Goal: Information Seeking & Learning: Learn about a topic

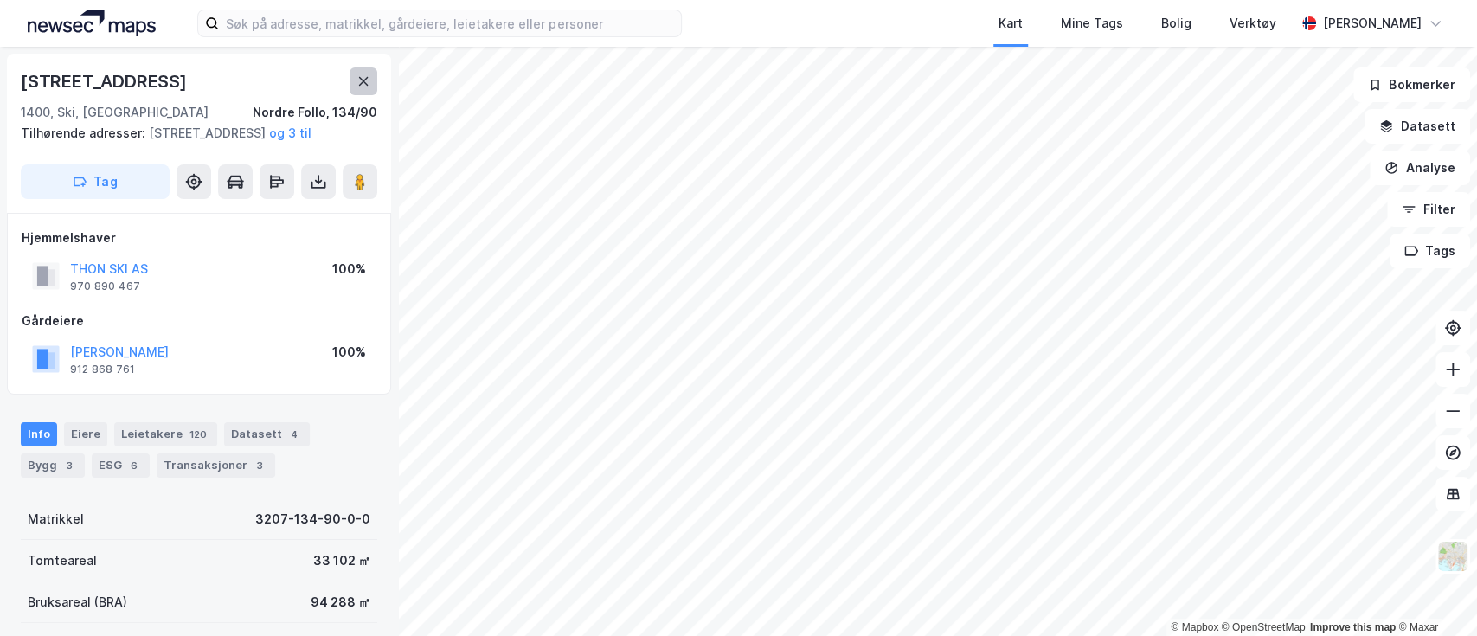
scroll to position [1, 0]
click at [370, 75] on button at bounding box center [364, 81] width 28 height 28
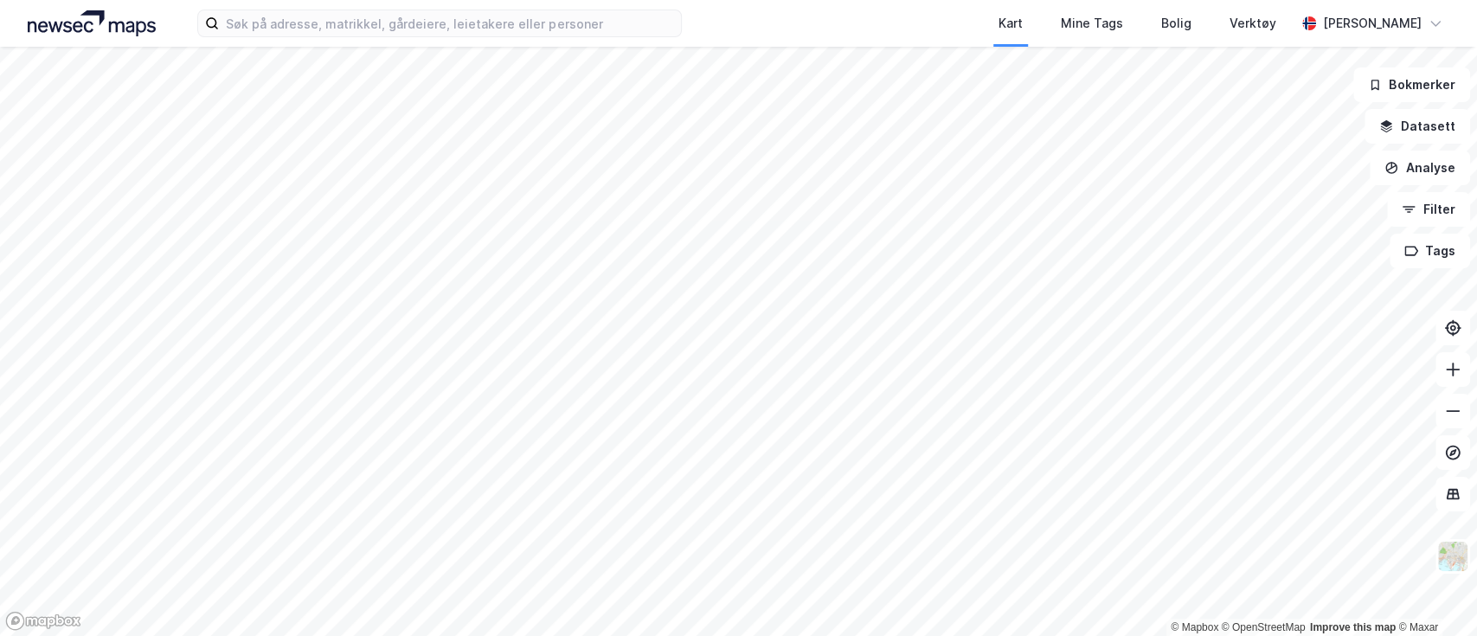
click at [839, 635] on html "Kart Mine Tags Bolig Verktøy [PERSON_NAME] © Mapbox © OpenStreetMap Improve thi…" at bounding box center [738, 318] width 1477 height 636
click at [785, 299] on div "Kart Mine Tags Bolig Verktøy [PERSON_NAME] © Mapbox © OpenStreetMap Improve thi…" at bounding box center [738, 318] width 1477 height 636
click at [868, 12] on div "Kart Mine Tags Bolig Verktøy" at bounding box center [1030, 23] width 530 height 47
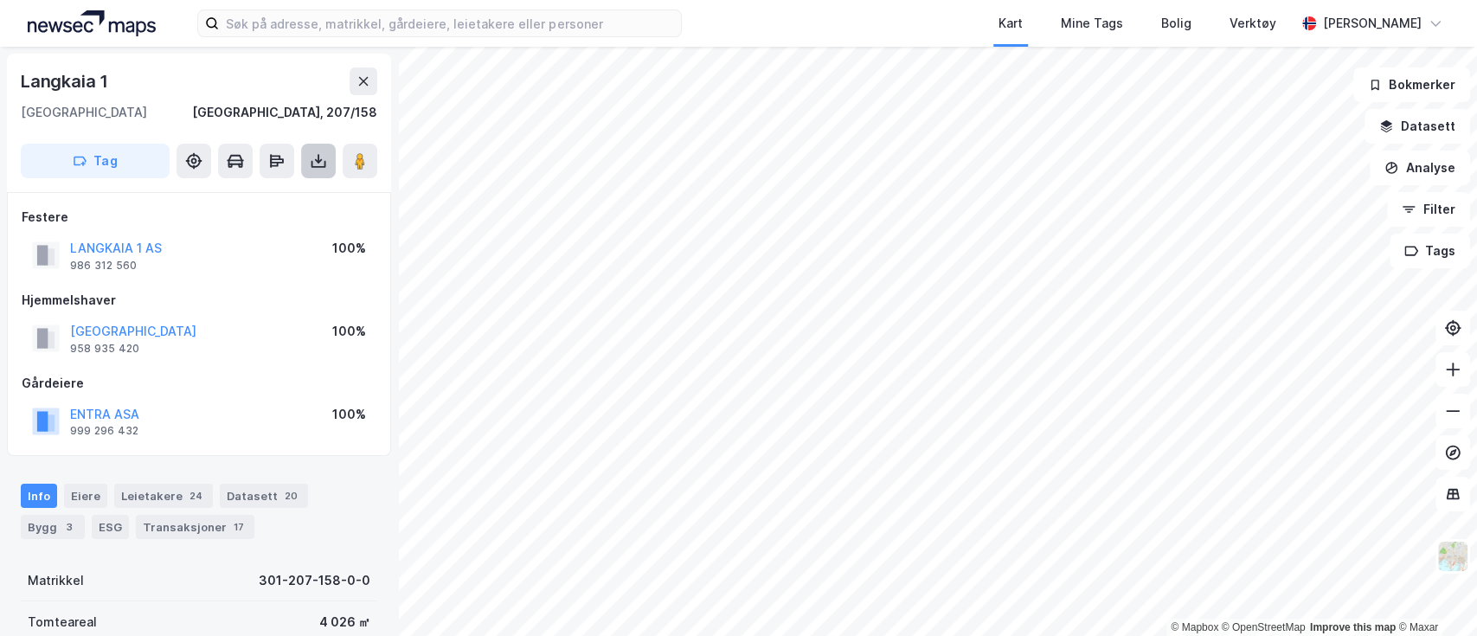
click at [313, 165] on icon at bounding box center [318, 160] width 17 height 17
click at [330, 153] on button at bounding box center [318, 161] width 35 height 35
click at [249, 196] on div "Last ned grunnbok" at bounding box center [233, 196] width 100 height 14
click at [231, 60] on div "[STREET_ADDRESS]" at bounding box center [199, 123] width 384 height 138
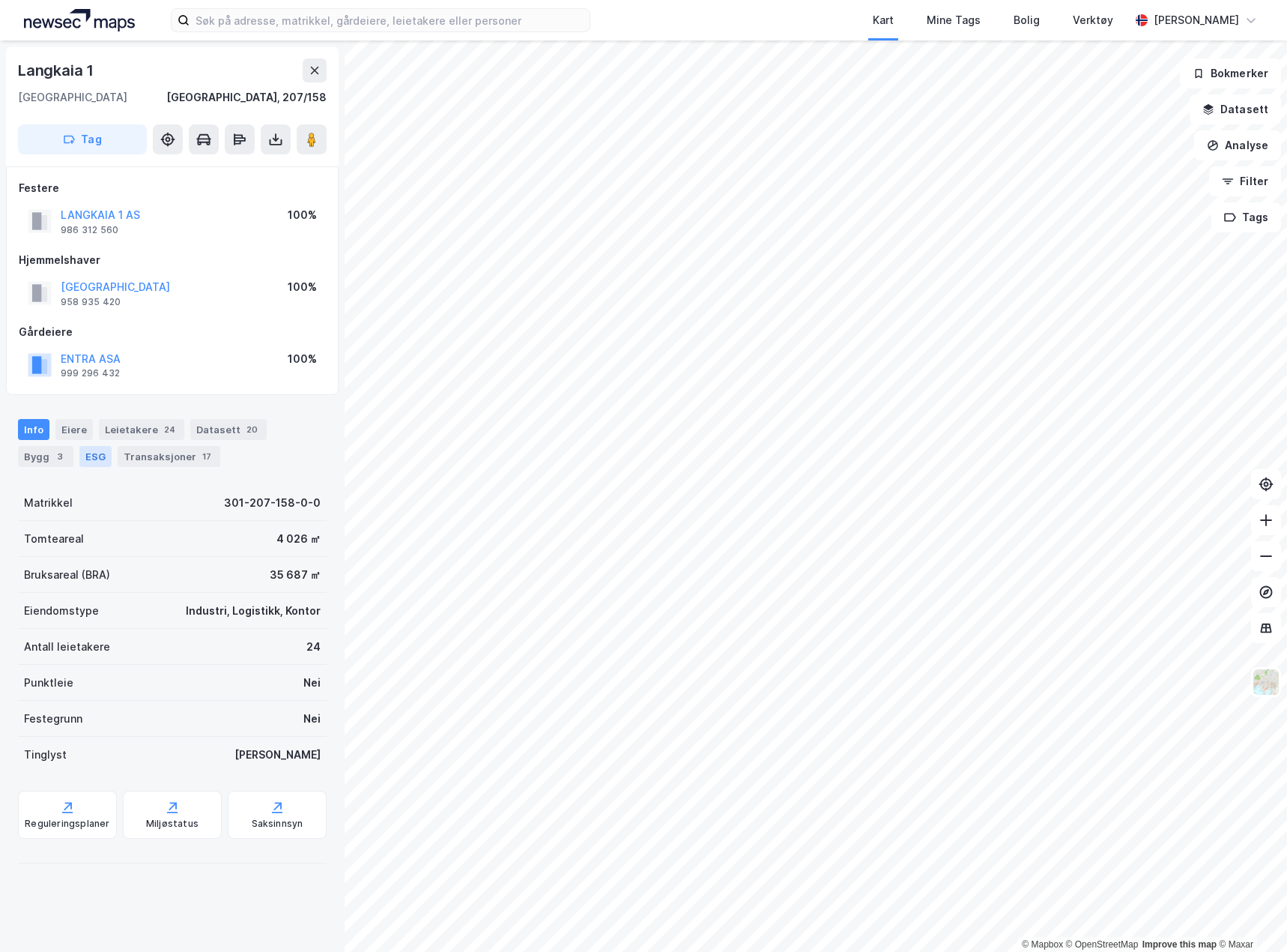
click at [80, 458] on div "ESG" at bounding box center [95, 457] width 32 height 21
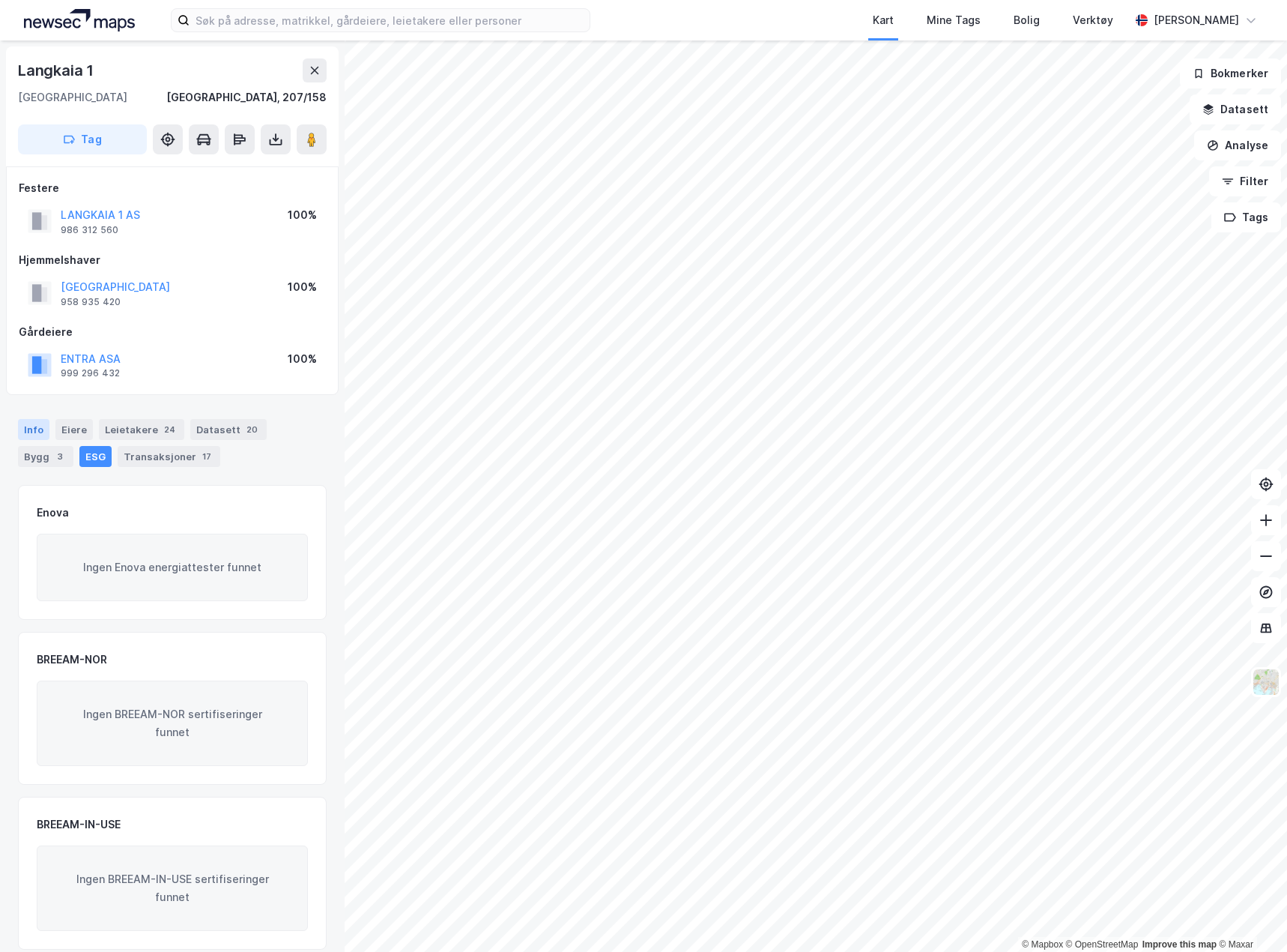
click at [47, 431] on div "Info" at bounding box center [34, 430] width 31 height 21
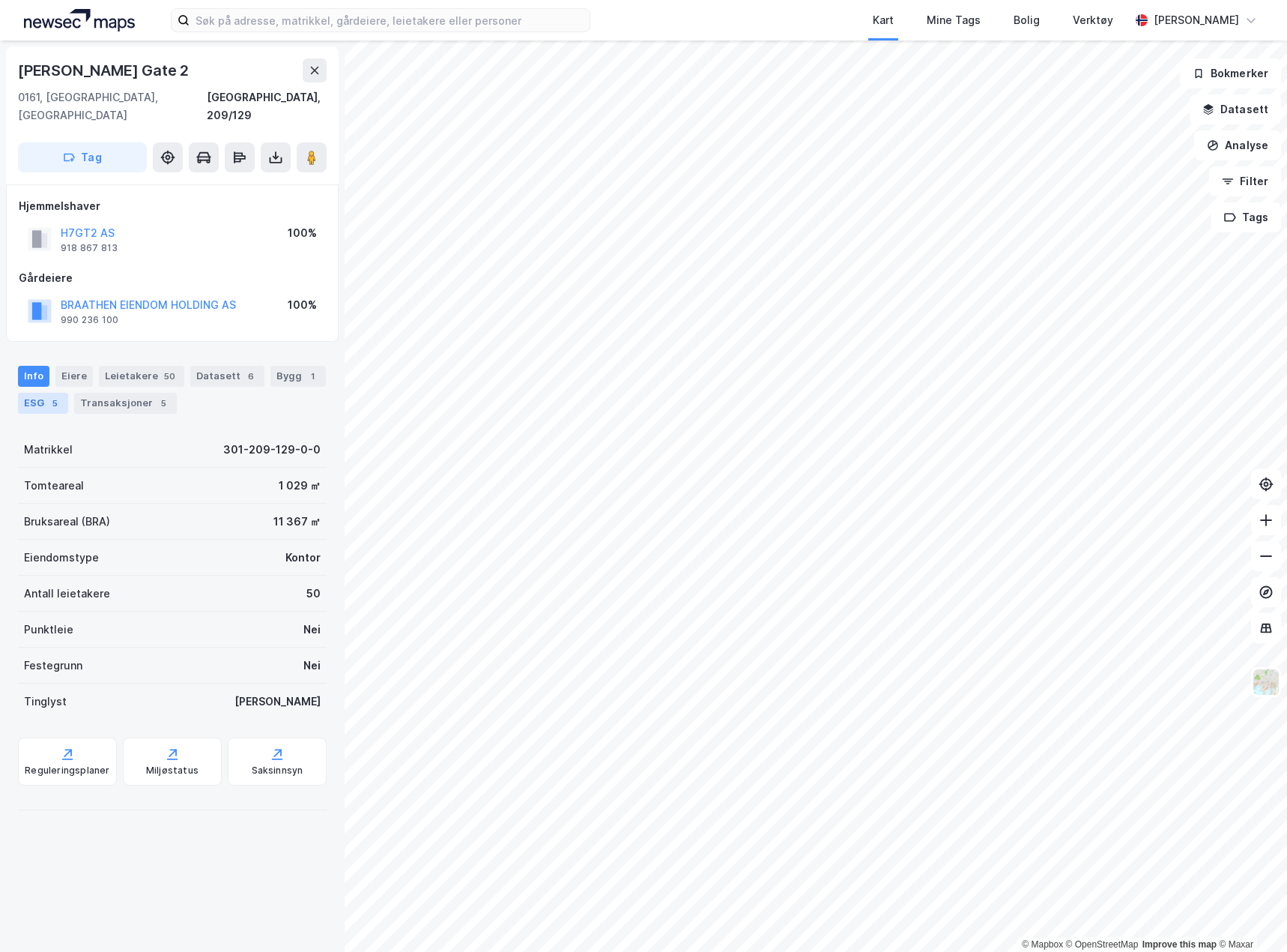
click at [51, 396] on div "5" at bounding box center [55, 403] width 15 height 15
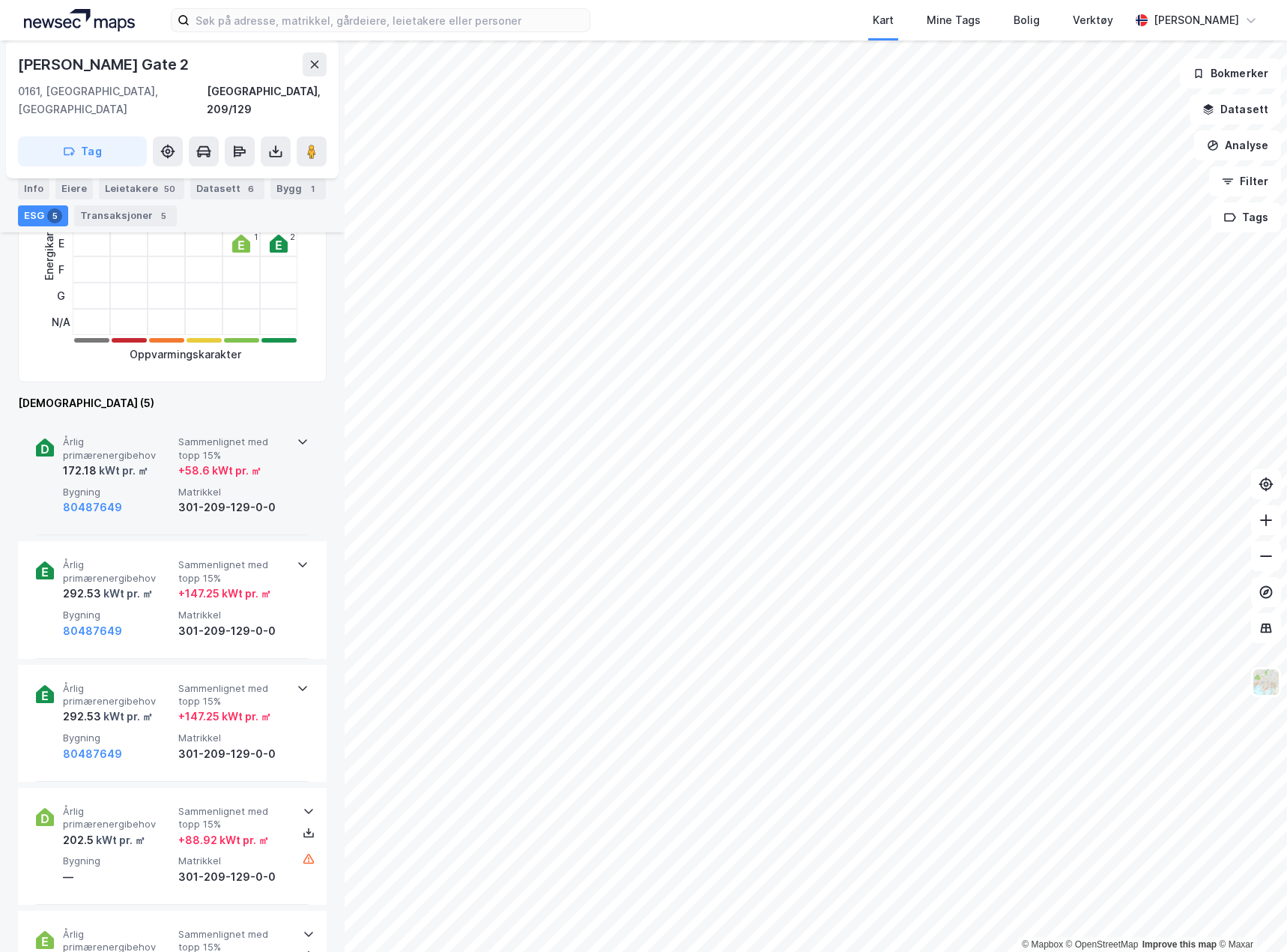
scroll to position [375, 0]
click at [150, 443] on span "Årlig primærenergibehov" at bounding box center [118, 450] width 109 height 26
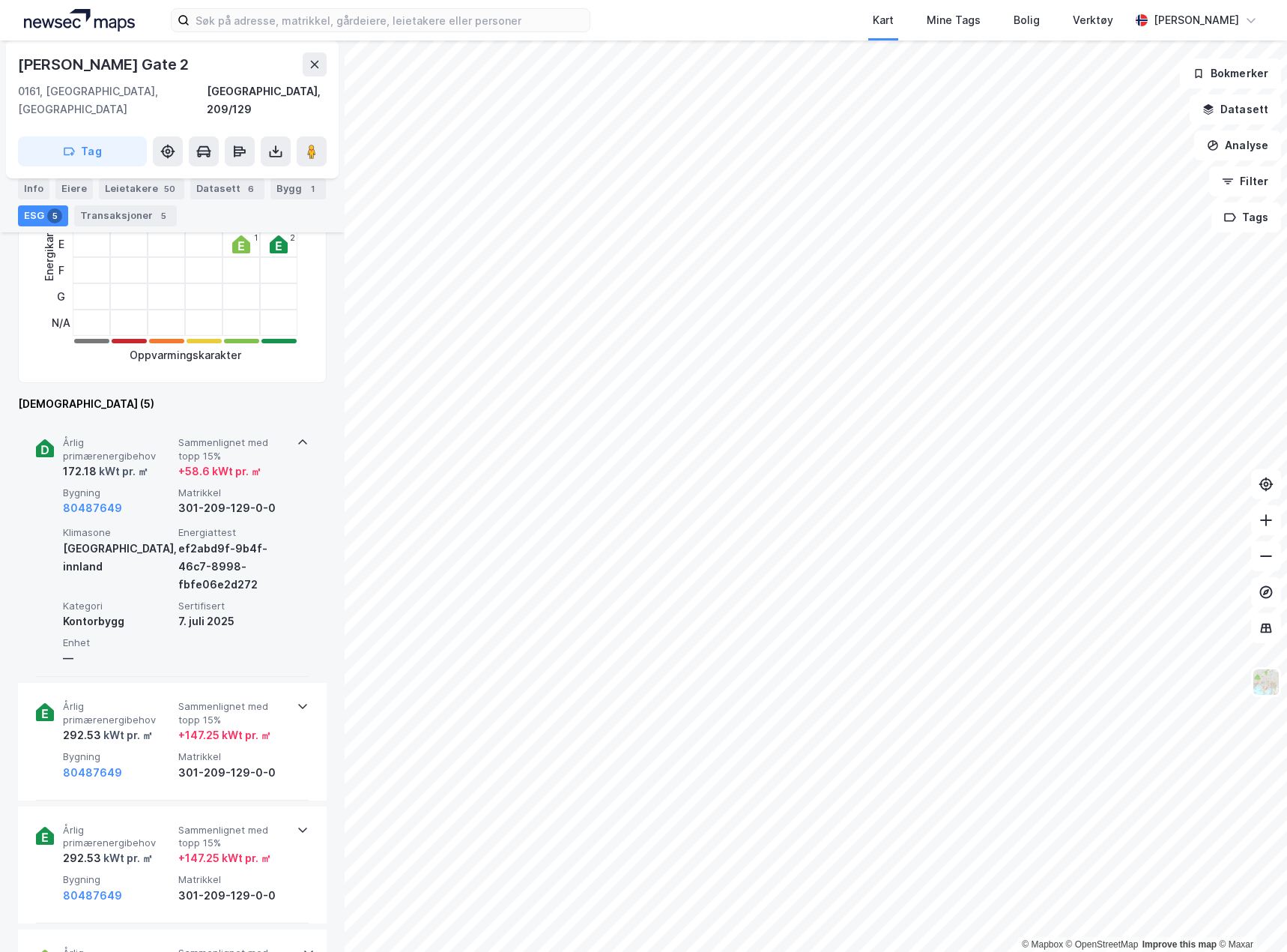
click at [150, 442] on span "Årlig primærenergibehov" at bounding box center [118, 450] width 109 height 26
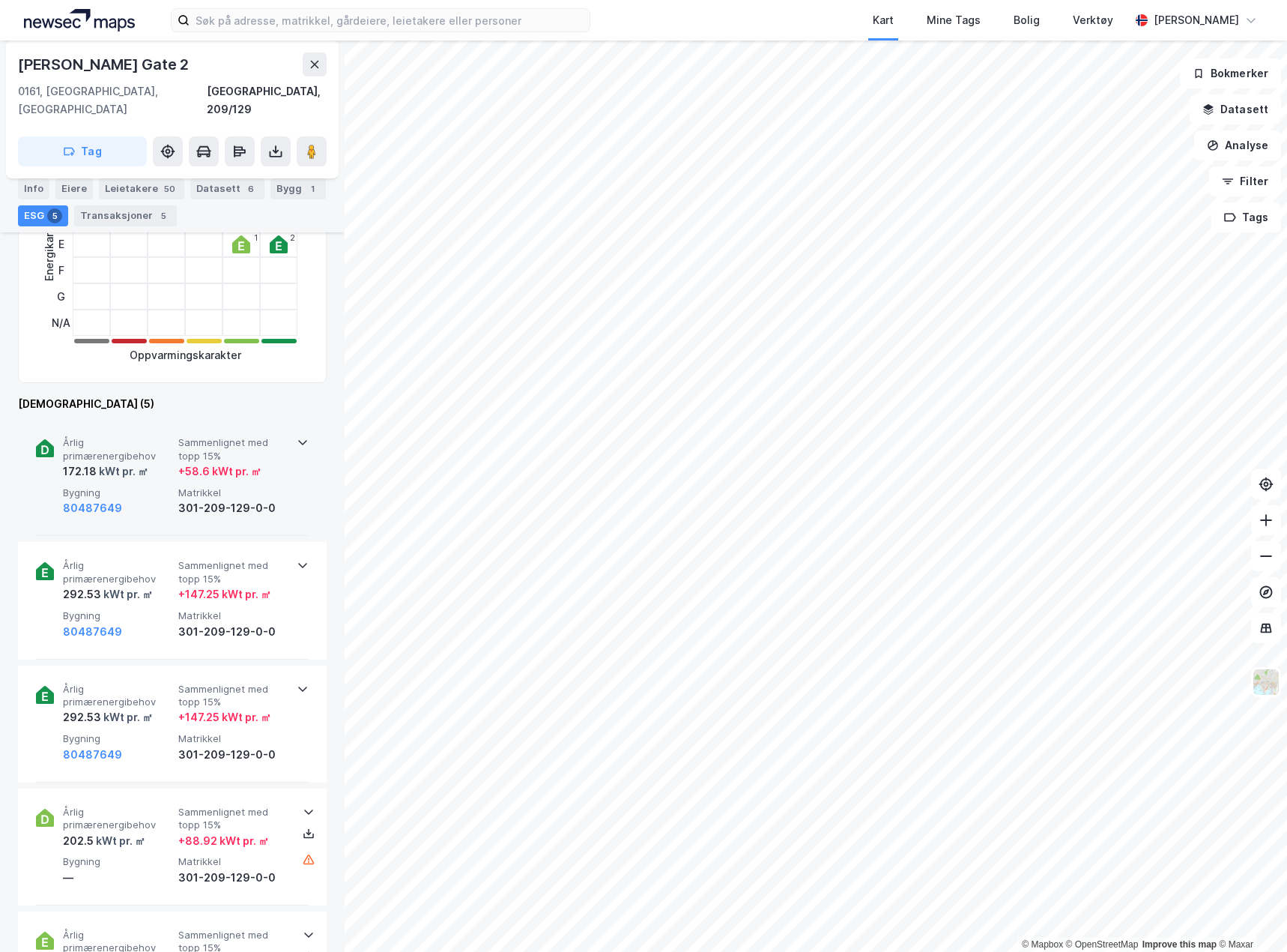
click at [163, 439] on span "Årlig primærenergibehov" at bounding box center [118, 450] width 109 height 26
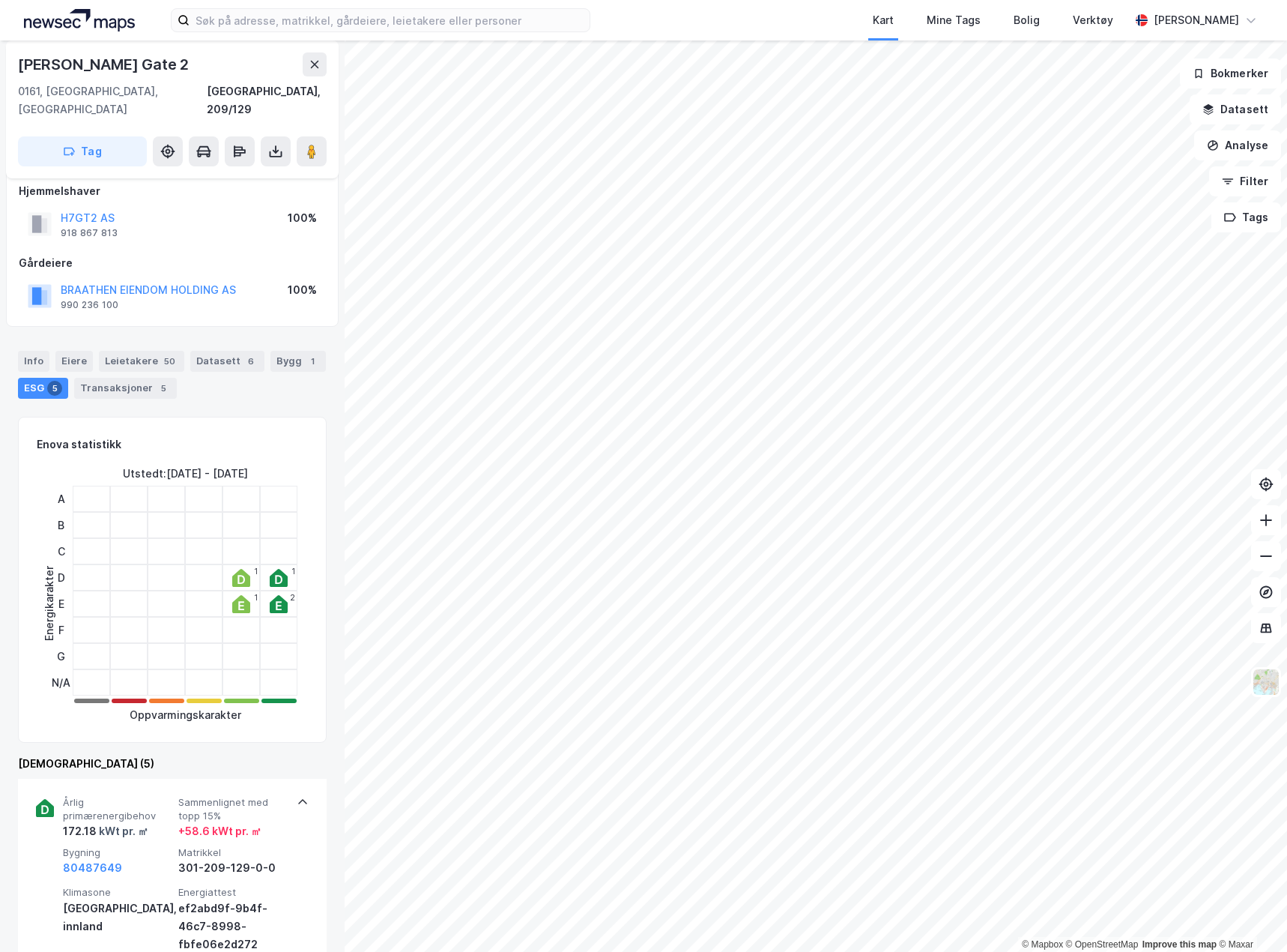
scroll to position [0, 0]
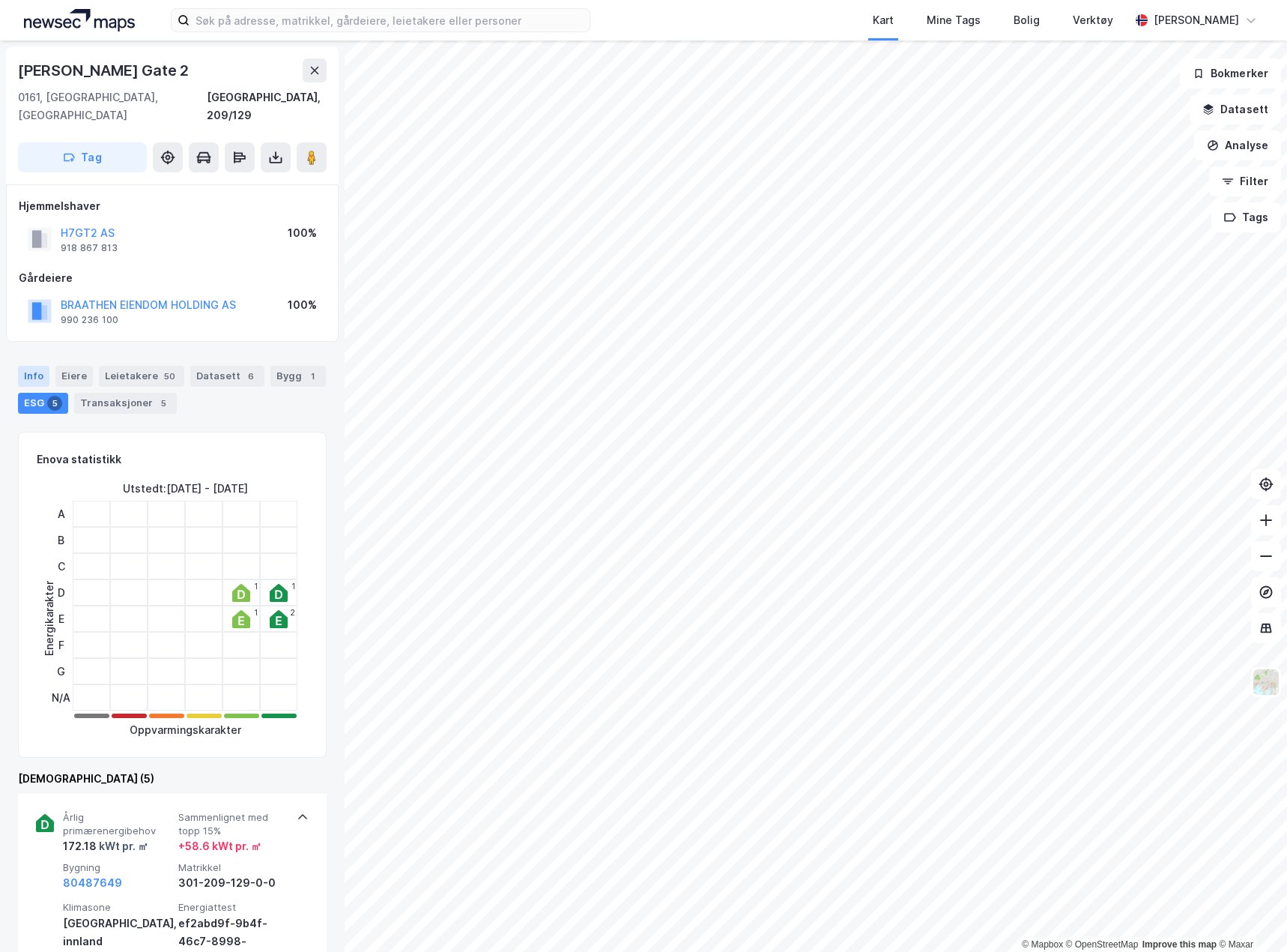
click at [25, 366] on div "Info" at bounding box center [34, 376] width 31 height 21
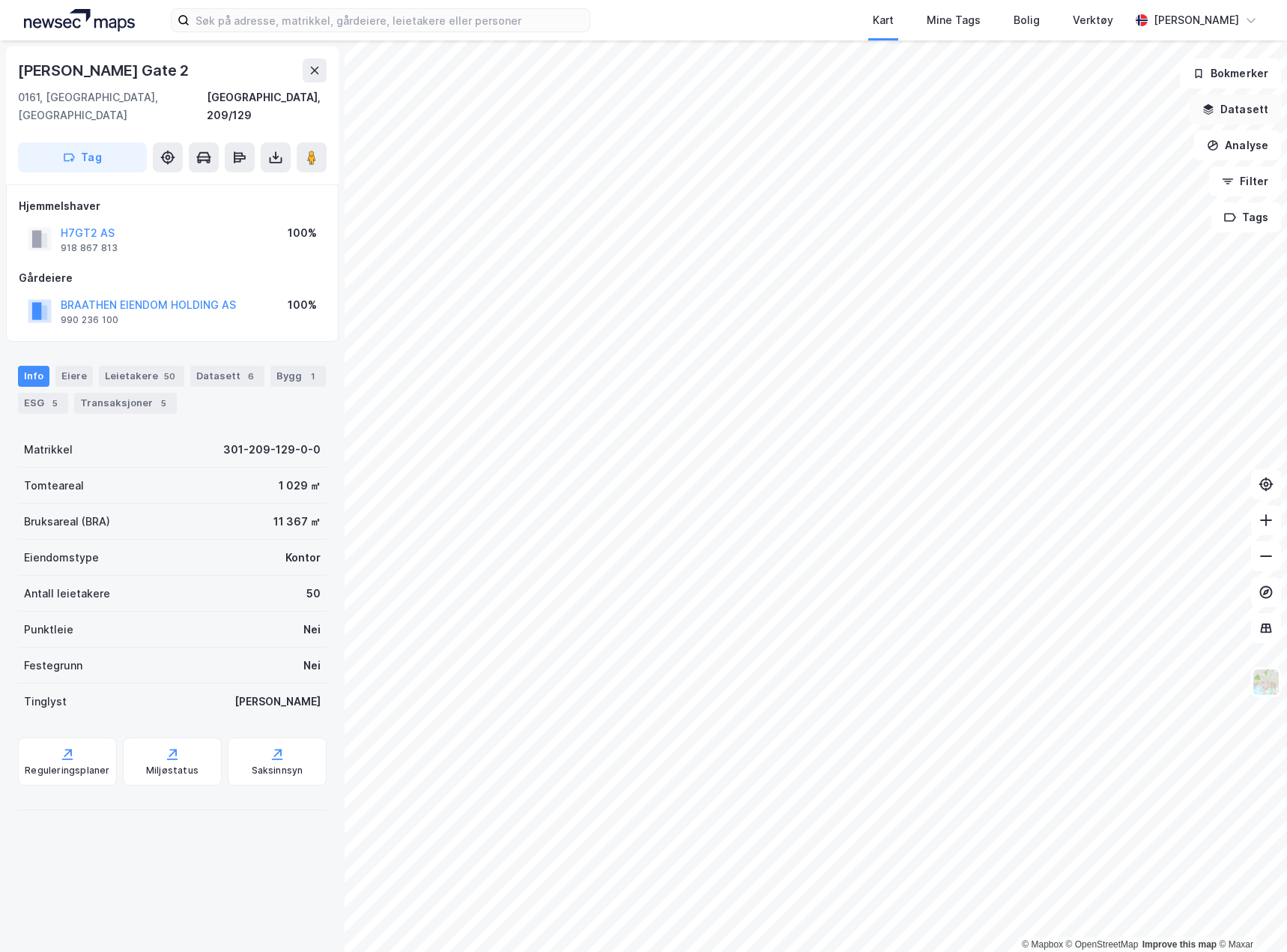
click at [1233, 105] on button "Datasett" at bounding box center [1236, 109] width 92 height 30
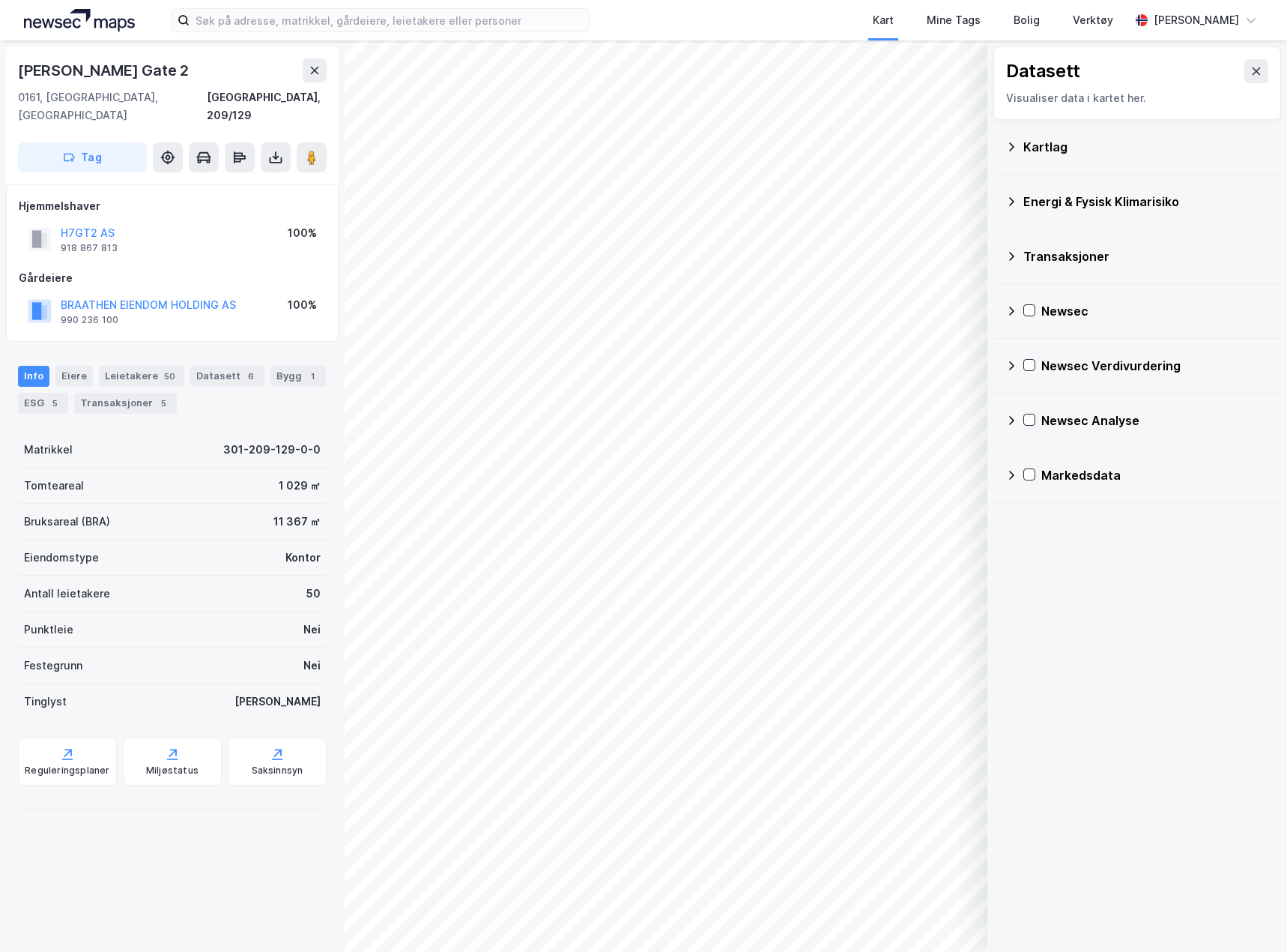
click at [1032, 148] on div "Kartlag" at bounding box center [1147, 146] width 246 height 18
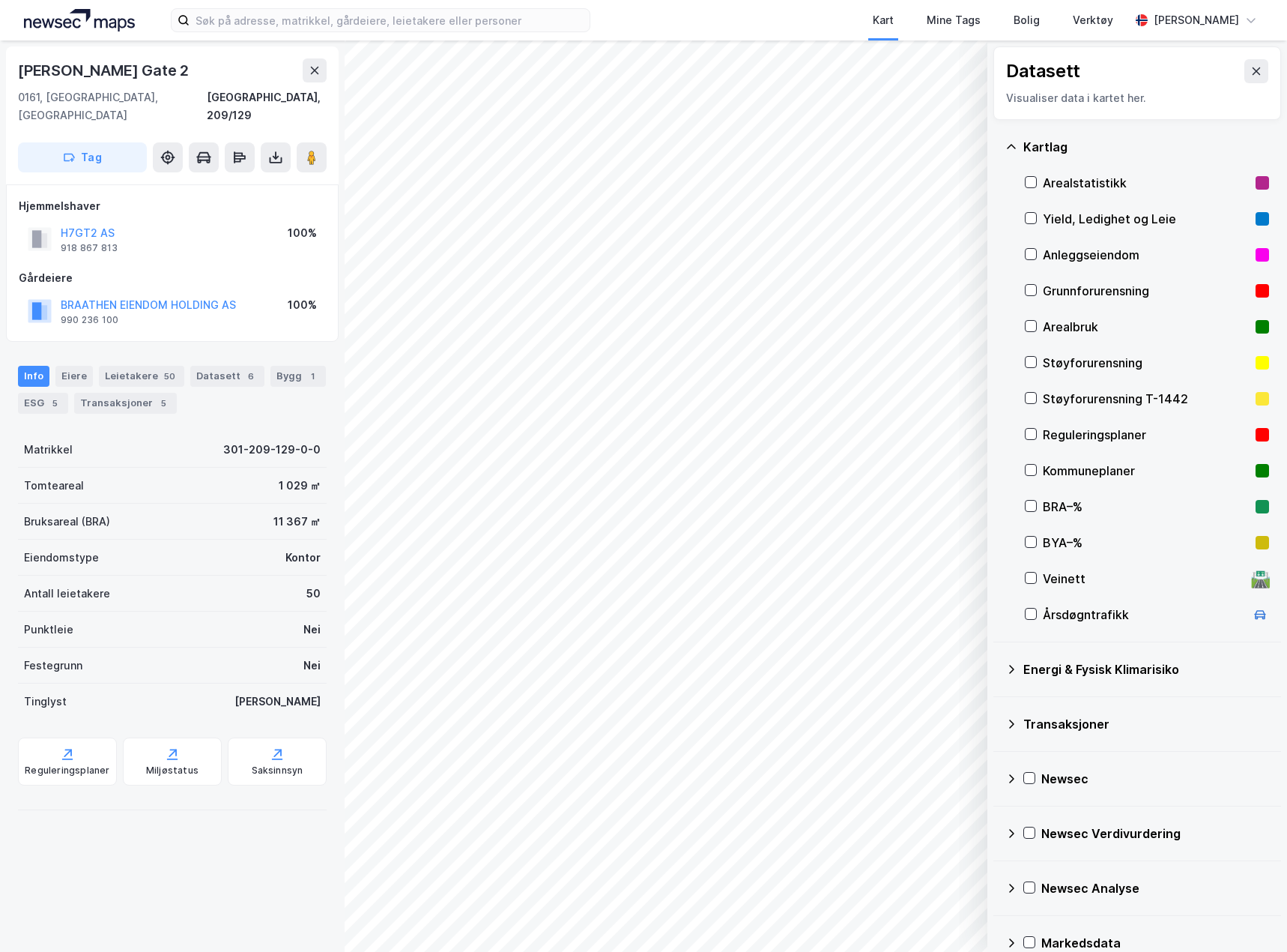
click at [1019, 550] on div "Energi & Fysisk Klimarisiko" at bounding box center [1137, 670] width 264 height 36
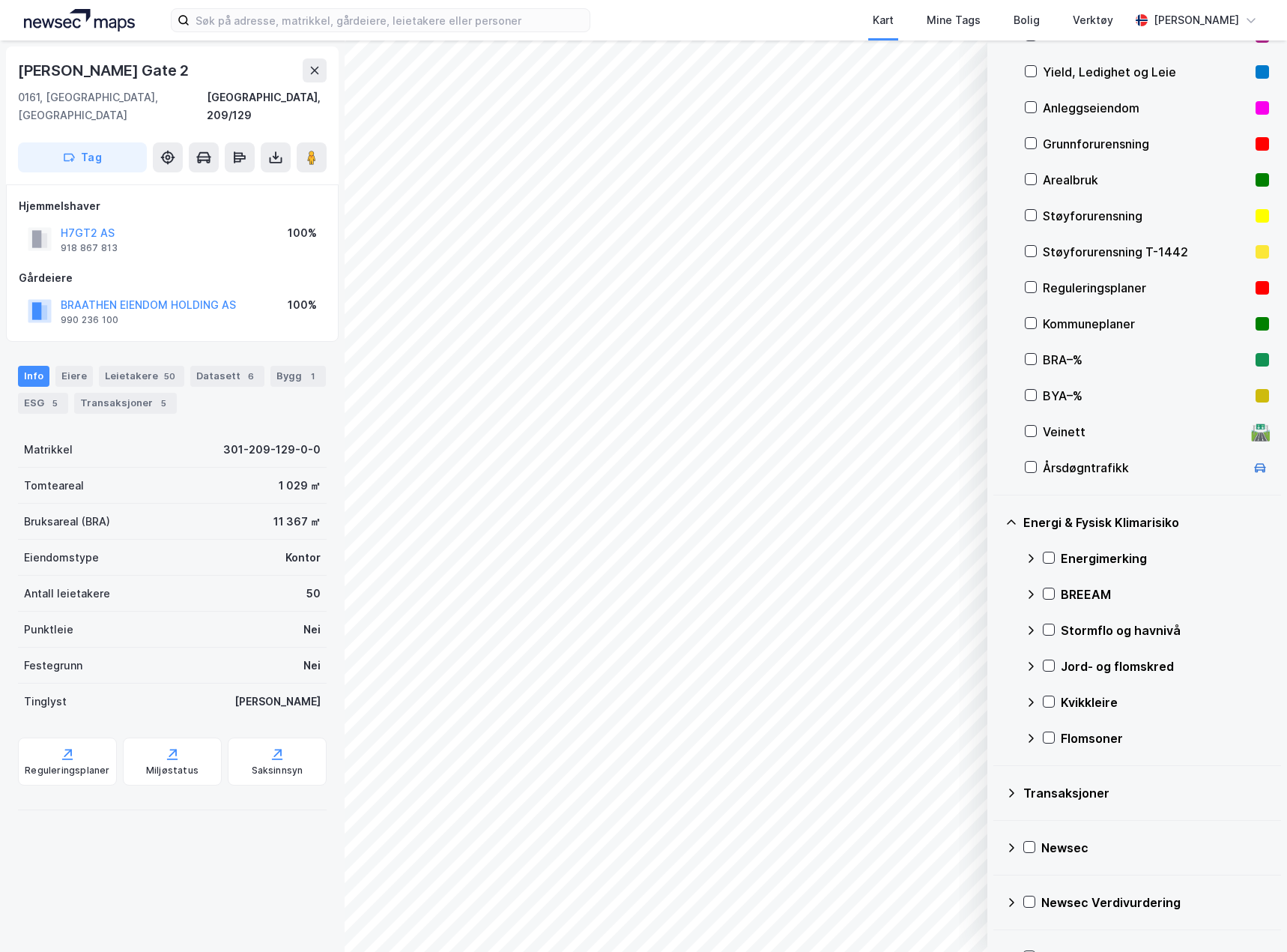
scroll to position [150, 0]
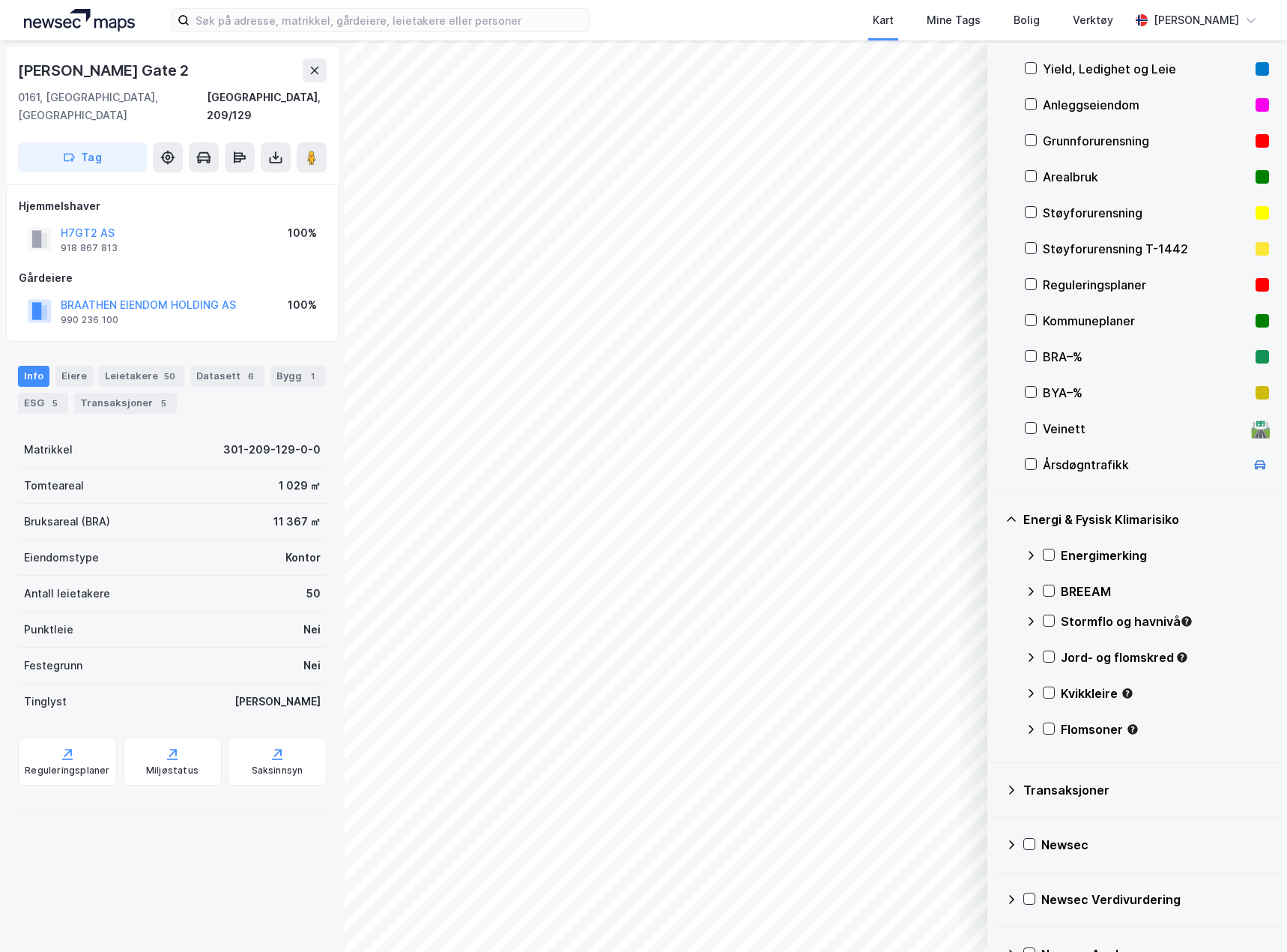
click at [1038, 550] on div "Stormflo og havnivå" at bounding box center [1147, 627] width 244 height 36
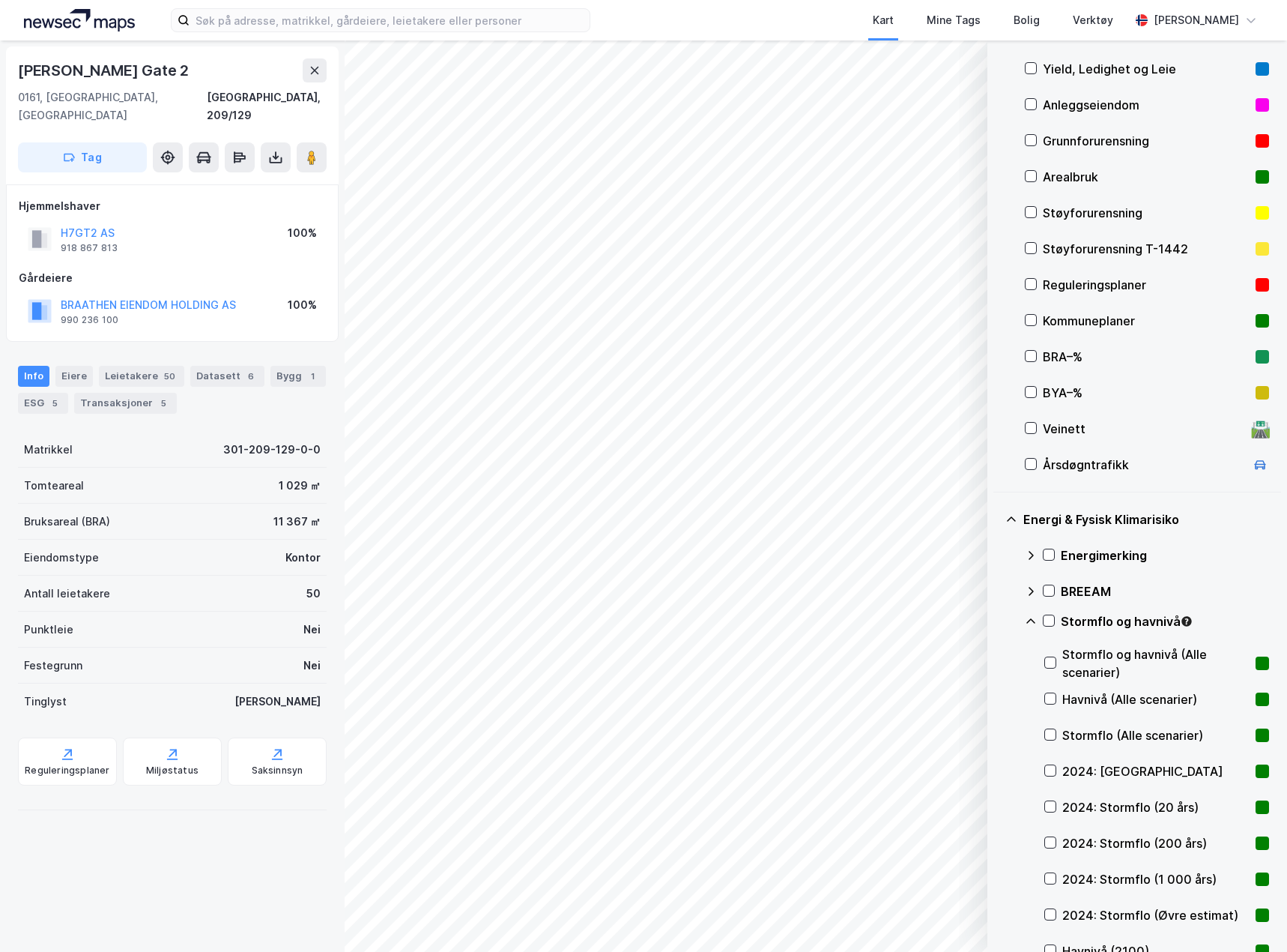
click at [1036, 550] on icon at bounding box center [1031, 621] width 12 height 12
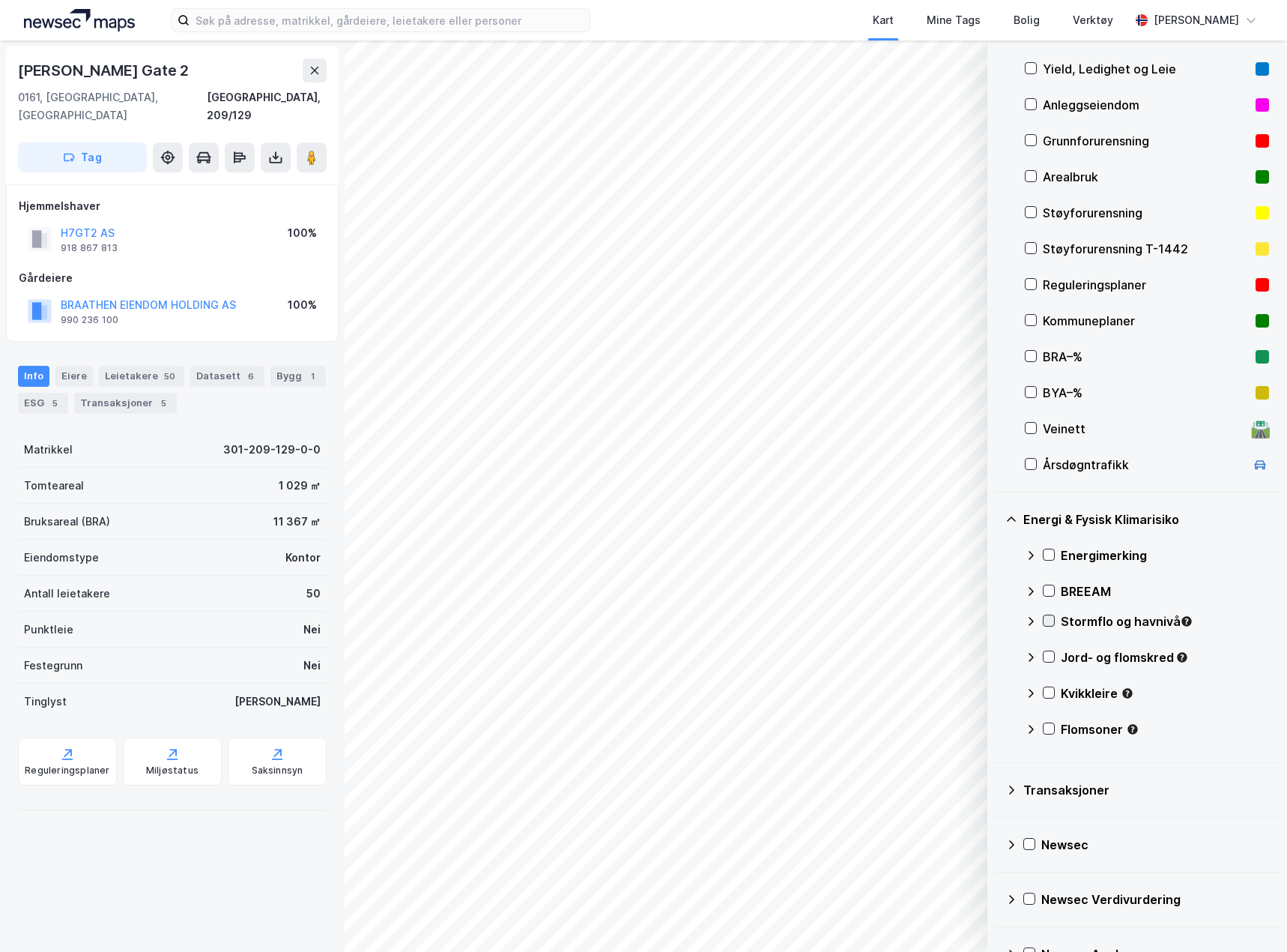
click at [1051, 550] on icon at bounding box center [1049, 620] width 10 height 10
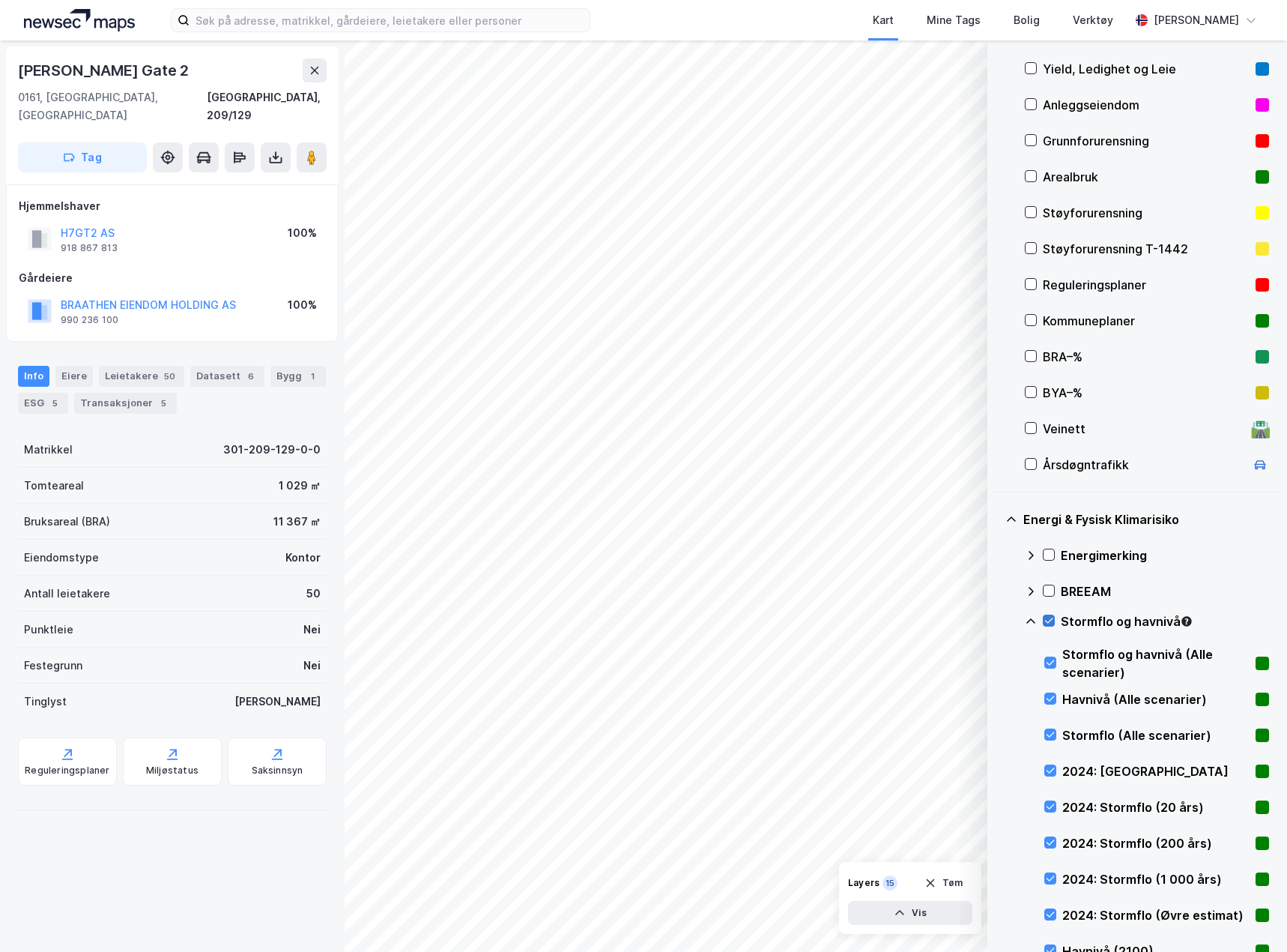
click at [1050, 550] on icon at bounding box center [1049, 620] width 10 height 10
click at [1032, 550] on icon at bounding box center [1031, 621] width 12 height 12
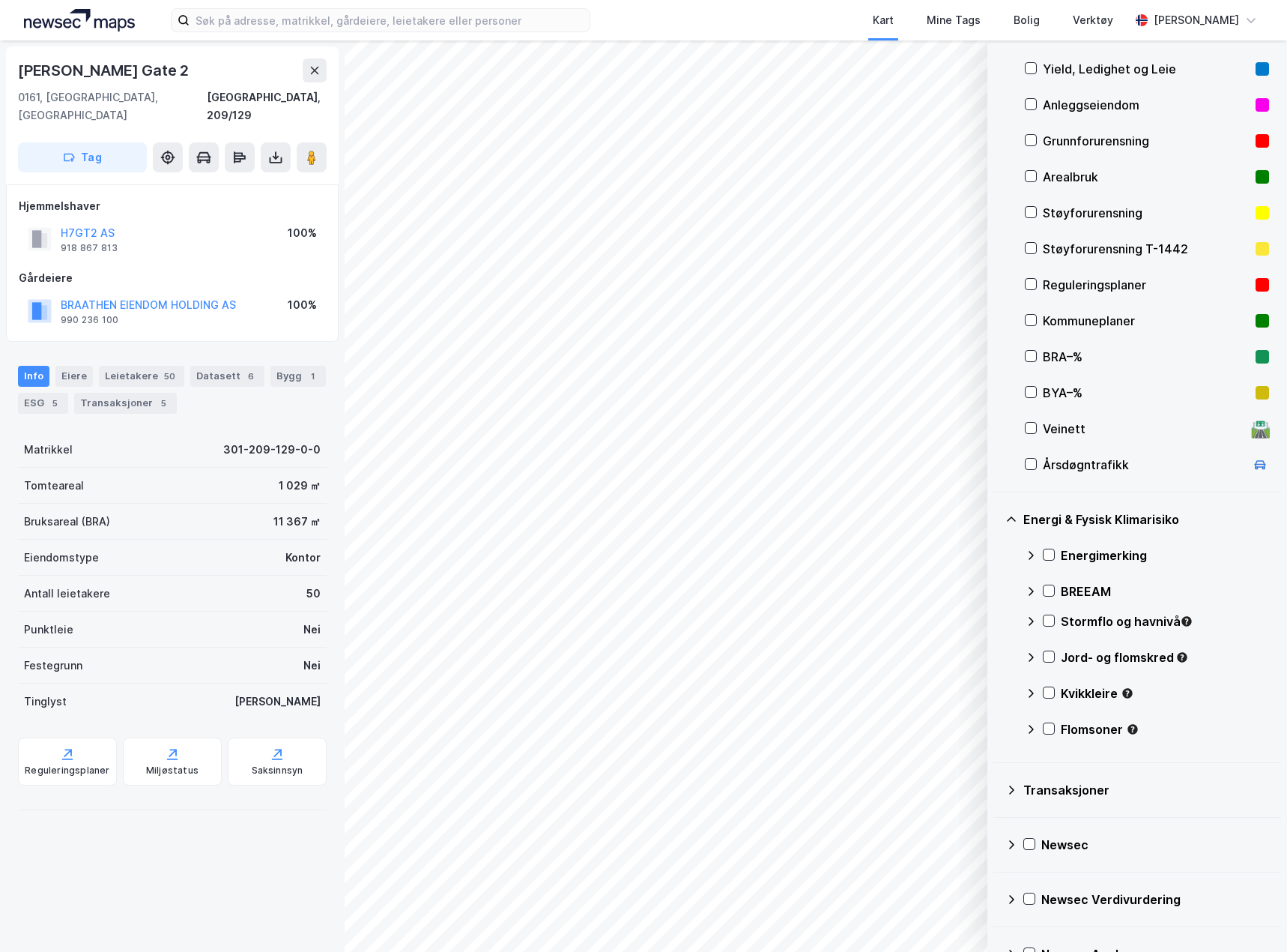
scroll to position [0, 0]
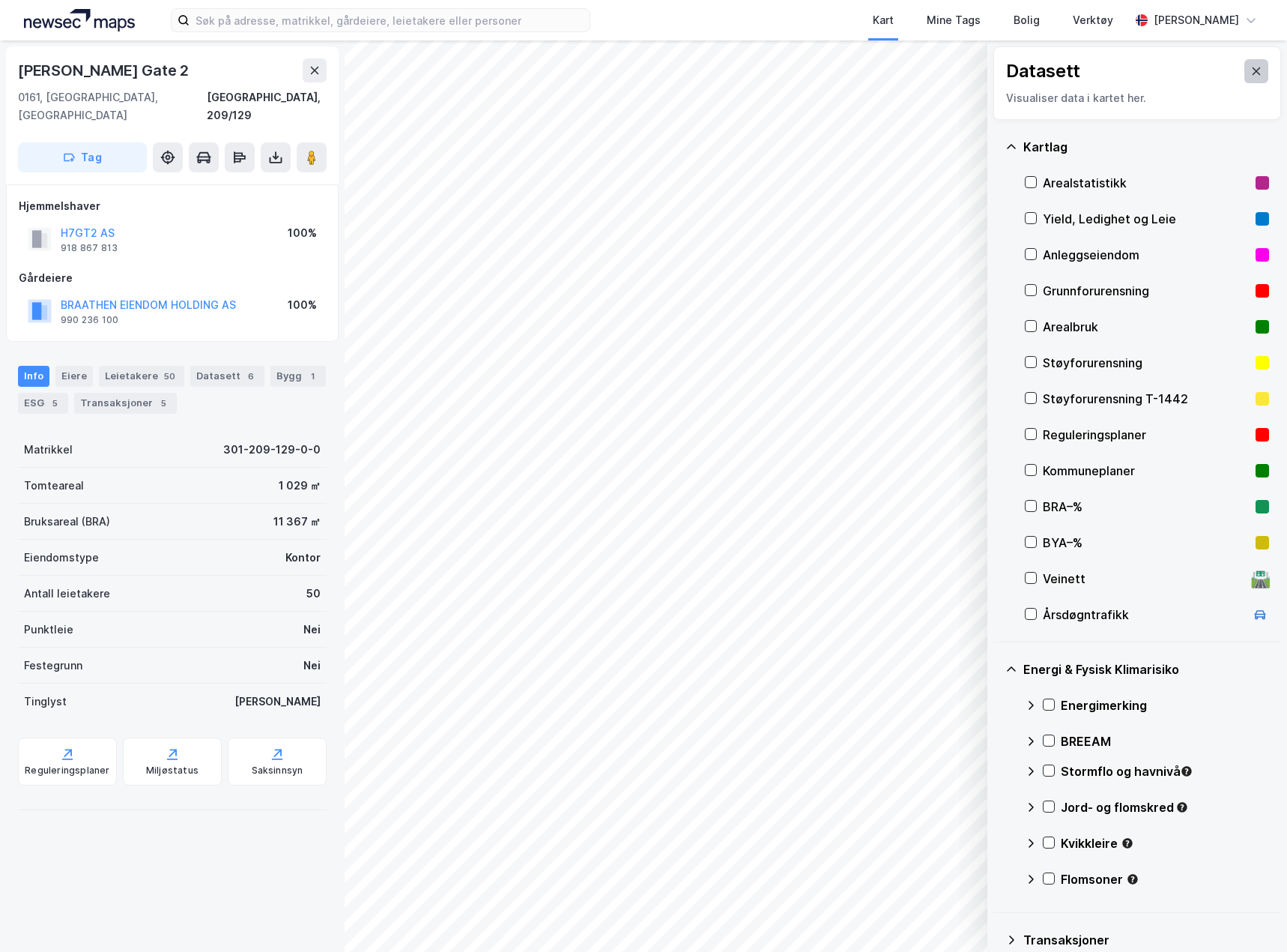
click at [1251, 77] on button at bounding box center [1257, 71] width 24 height 24
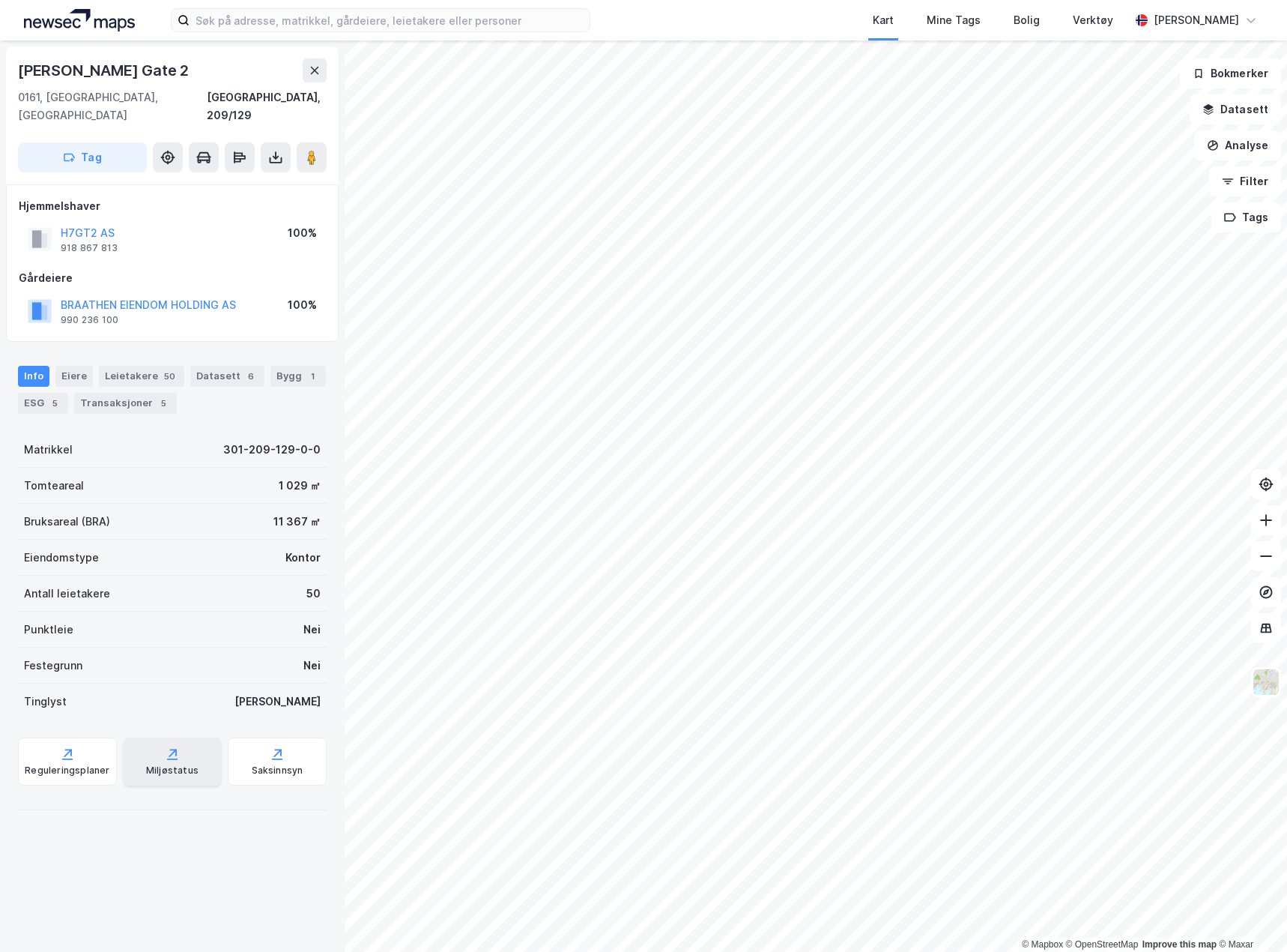
click at [171, 550] on icon at bounding box center [171, 754] width 15 height 15
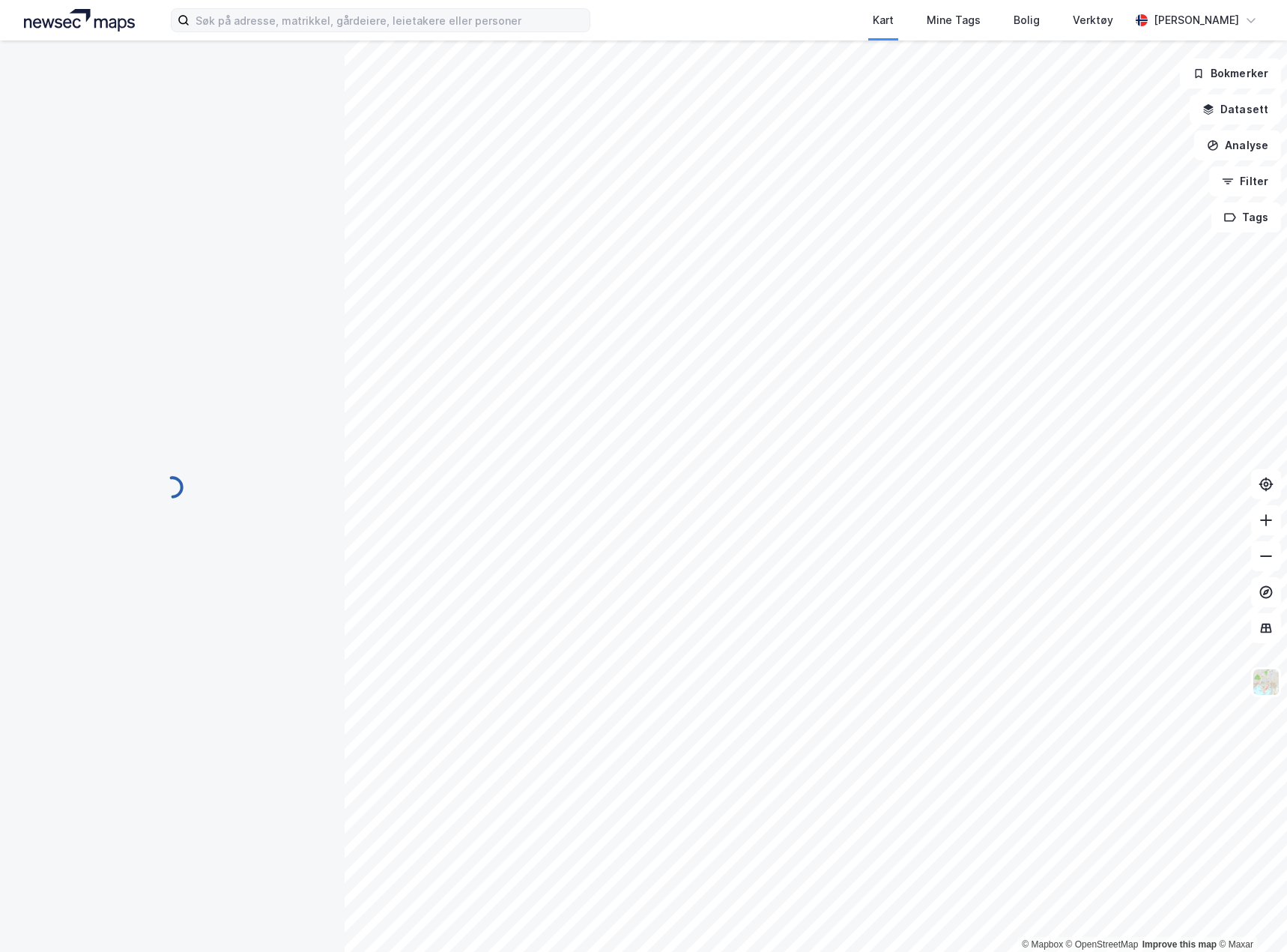
scroll to position [15, 0]
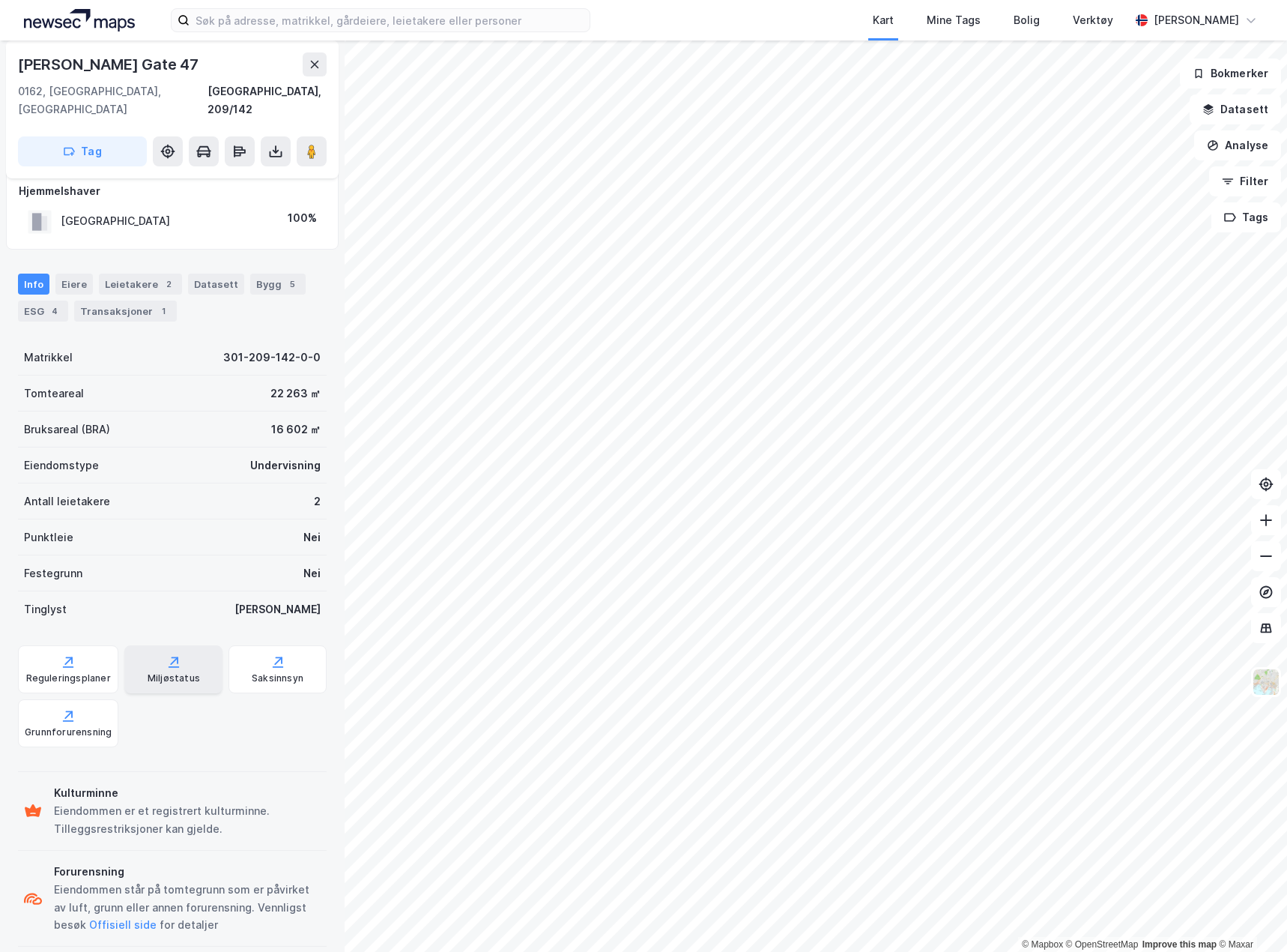
click at [161, 550] on div "Miljøstatus" at bounding box center [173, 669] width 98 height 48
